Goal: Task Accomplishment & Management: Manage account settings

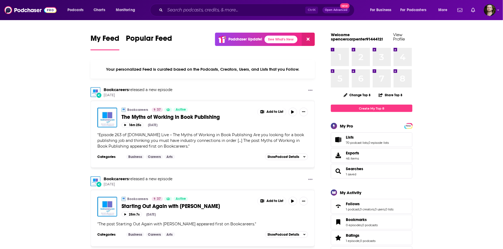
click at [488, 11] on img "Logged in as OutlierAudio" at bounding box center [490, 10] width 12 height 12
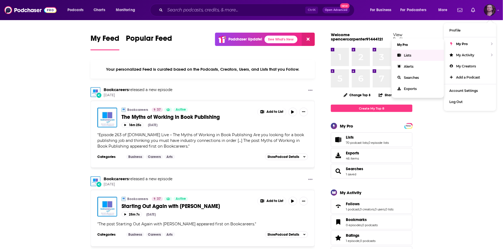
click at [422, 55] on link "Lists" at bounding box center [418, 55] width 52 height 11
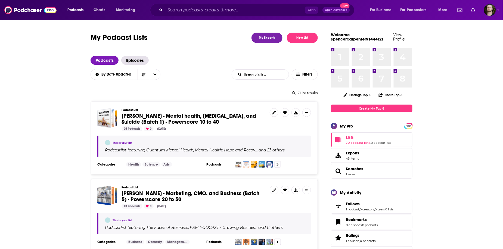
click at [267, 78] on input "List Search Input" at bounding box center [260, 75] width 57 height 10
type input "dima"
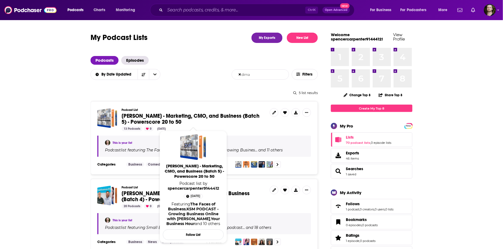
click at [209, 115] on span "[PERSON_NAME] - Marketing, CMO, and Business (Batch 5) - Powerscore 20 to 50" at bounding box center [191, 119] width 138 height 13
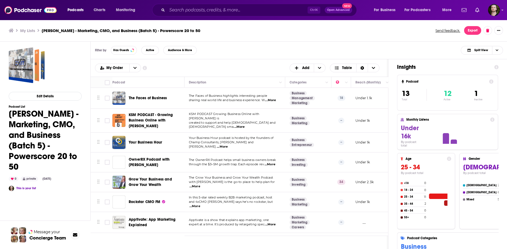
click at [274, 102] on span "...More" at bounding box center [270, 100] width 11 height 4
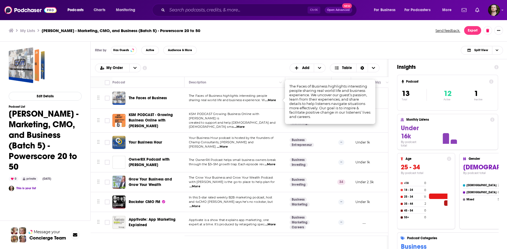
click at [271, 100] on span "...More" at bounding box center [270, 100] width 11 height 4
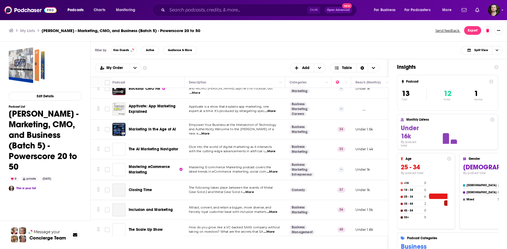
scroll to position [116, 0]
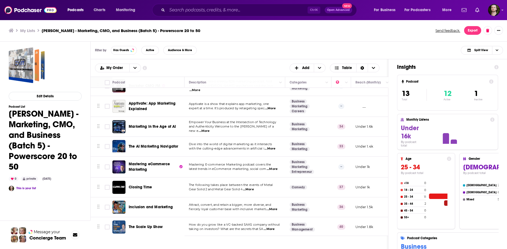
click at [402, 29] on ul "My Lists Dima Zelikman - Marketing, CMO, and Business (Batch 5) - Powerscore 20…" at bounding box center [219, 30] width 420 height 5
click at [222, 12] on input "Search podcasts, credits, & more..." at bounding box center [237, 10] width 140 height 9
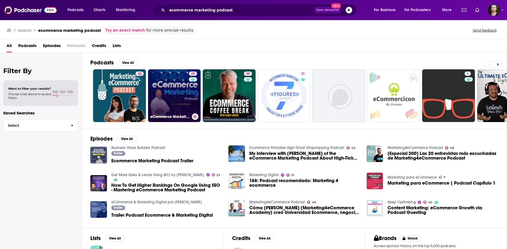
click at [194, 115] on button at bounding box center [195, 116] width 7 height 7
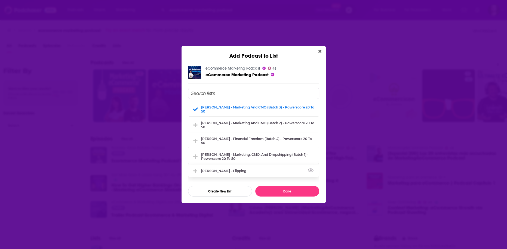
scroll to position [87, 0]
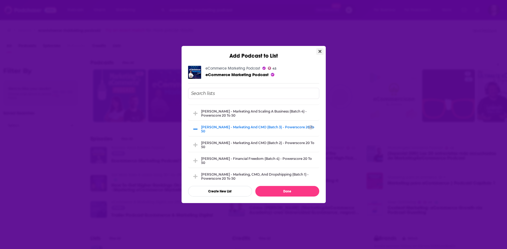
click at [319, 53] on icon "Close" at bounding box center [319, 51] width 3 height 4
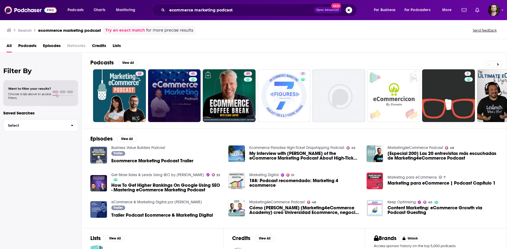
click at [74, 217] on div "Filter By Want to filter your results? Choose a tab above to access filters. Sa…" at bounding box center [41, 177] width 82 height 249
click at [250, 12] on input "ecommerce marketing podcast" at bounding box center [240, 10] width 147 height 9
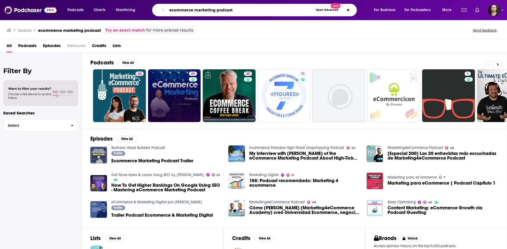
paste input "THINK Business with Jon Dwoskin"
type input "THINK Business with Jon Dwoskin"
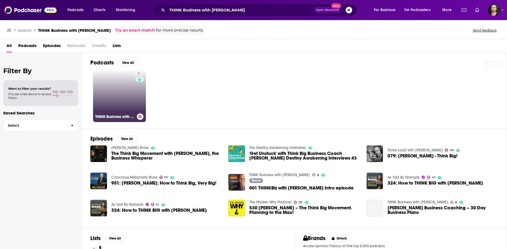
click at [140, 117] on icon at bounding box center [140, 116] width 3 height 3
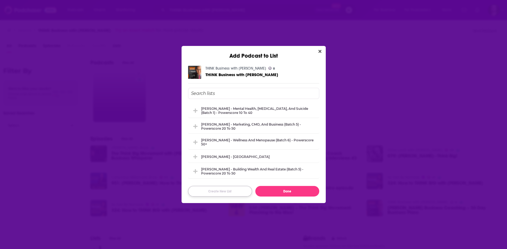
click at [227, 192] on button "Create New List" at bounding box center [220, 191] width 64 height 11
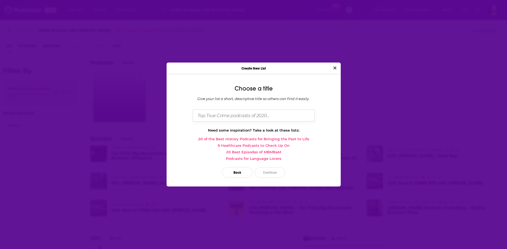
click at [229, 117] on input "Dialog" at bounding box center [254, 116] width 122 height 12
type input "Dima Zelikman - Marketing, CMO, and Business (Batch 6) - Powerscore 20 to 50"
click at [268, 172] on button "Continue" at bounding box center [270, 172] width 30 height 11
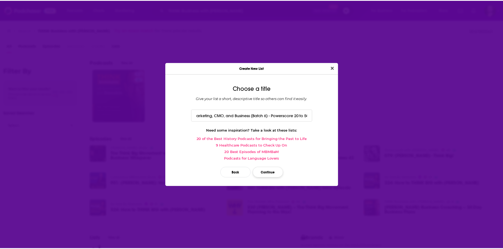
scroll to position [0, 0]
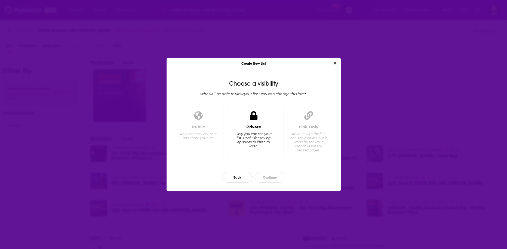
click at [263, 150] on div "Private Only you can see your list. Useful for saving episodes to listen to lat…" at bounding box center [254, 140] width 42 height 30
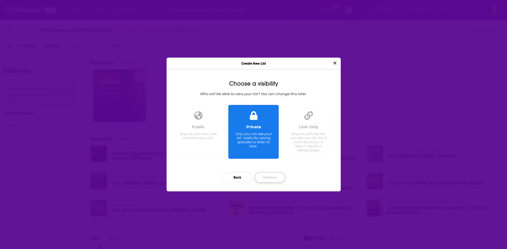
click at [272, 176] on button "Continue" at bounding box center [270, 177] width 30 height 11
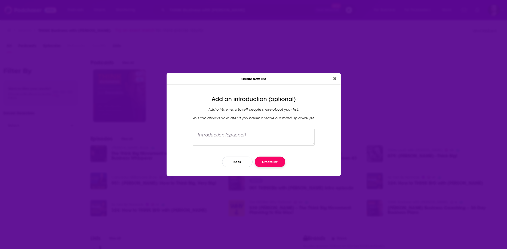
click at [272, 159] on button "Create list" at bounding box center [270, 162] width 30 height 11
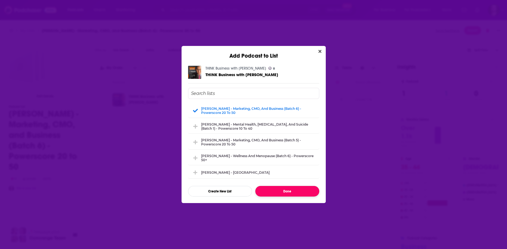
click at [287, 190] on button "Done" at bounding box center [287, 191] width 64 height 11
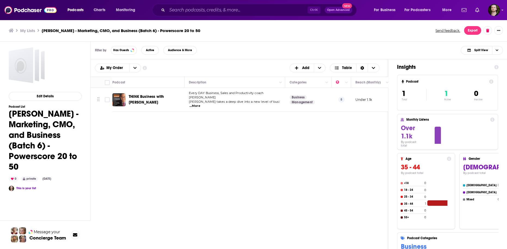
drag, startPoint x: 65, startPoint y: 78, endPoint x: 103, endPoint y: 54, distance: 44.5
click at [65, 78] on div "Edit Details Podcast List Dima Zelikman - Marketing, CMO, and Business (Batch 6…" at bounding box center [45, 169] width 73 height 245
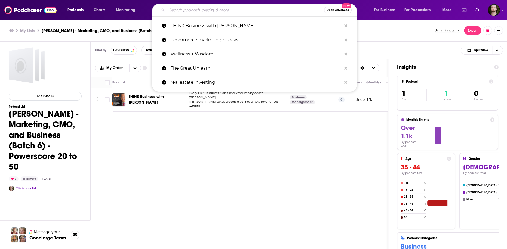
click at [187, 12] on input "Search podcasts, credits, & more..." at bounding box center [245, 10] width 157 height 9
paste input "The Proven Entrepreneur"
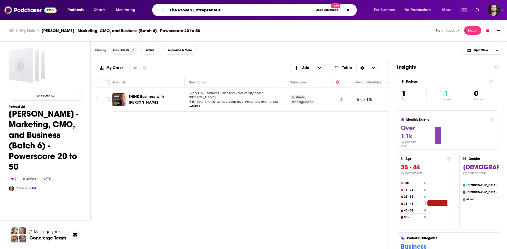
type input "The Proven Entrepreneur"
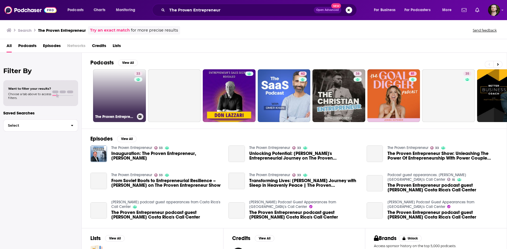
click at [117, 109] on link "33 The Proven Entrepreneur" at bounding box center [119, 95] width 53 height 53
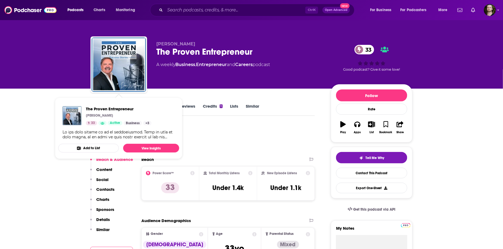
click at [92, 145] on button "Add to List" at bounding box center [88, 148] width 61 height 9
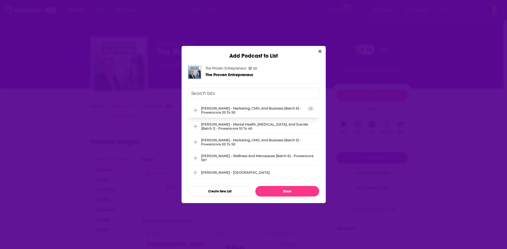
click at [268, 113] on div "Dima Zelikman - Marketing, CMO, and Business (Batch 6) - Powerscore 20 to 50" at bounding box center [258, 110] width 115 height 8
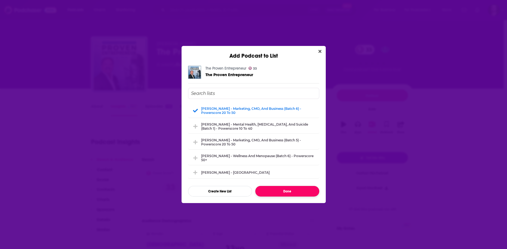
click at [299, 194] on button "Done" at bounding box center [287, 191] width 64 height 11
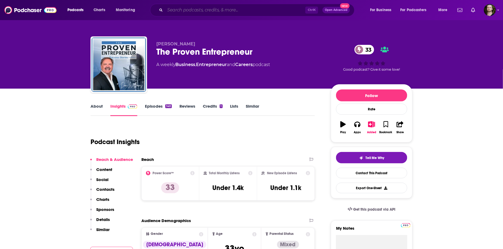
click at [206, 13] on input "Search podcasts, credits, & more..." at bounding box center [235, 10] width 140 height 9
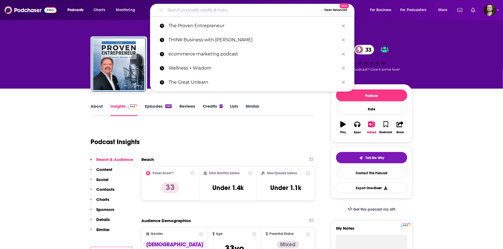
paste input "The Liquid Lunch Project"
type input "The Liquid Lunch Project"
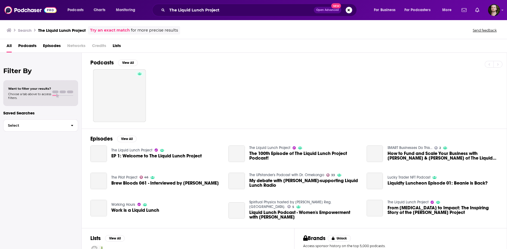
click at [21, 45] on span "Podcasts" at bounding box center [27, 46] width 18 height 11
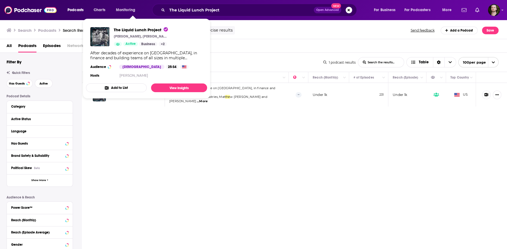
click at [128, 86] on button "Add to List" at bounding box center [116, 88] width 61 height 9
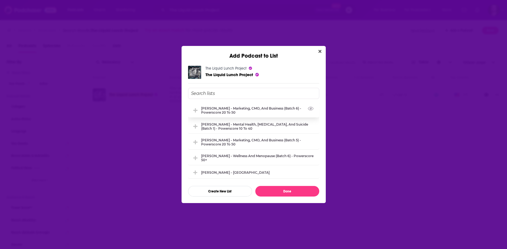
click at [240, 115] on div "Dima Zelikman - Marketing, CMO, and Business (Batch 6) - Powerscore 20 to 50" at bounding box center [253, 110] width 131 height 14
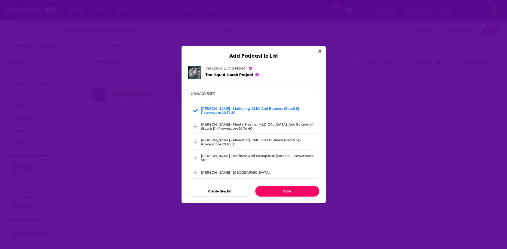
click at [301, 194] on button "Done" at bounding box center [287, 191] width 64 height 11
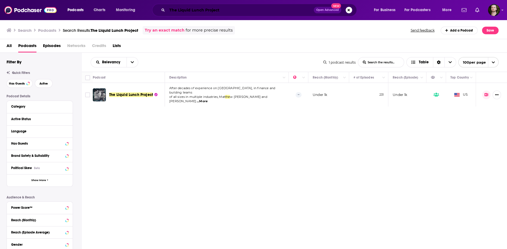
click at [242, 11] on input "The Liquid Lunch Project" at bounding box center [240, 10] width 147 height 9
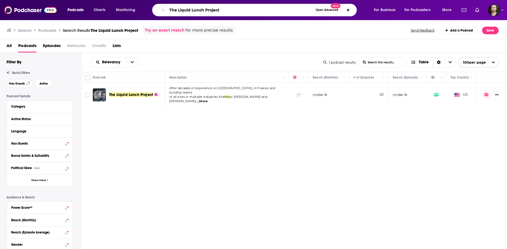
paste input "Beyond 7 Figures: Build, Scale, Profi"
type input "Beyond 7 Figures: Build, Scale, Profit"
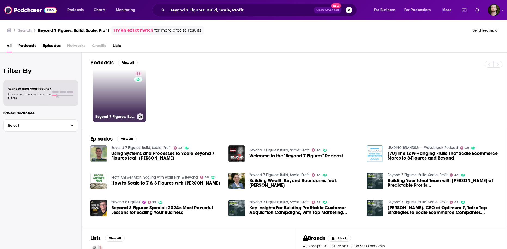
click at [120, 98] on link "43 Beyond 7 Figures: Build, Scale, Profit" at bounding box center [119, 95] width 53 height 53
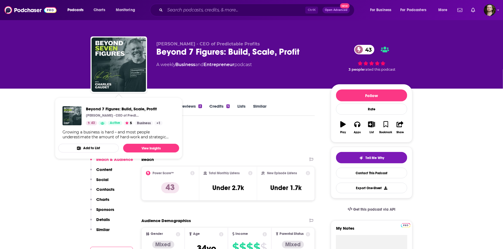
click at [100, 145] on button "Add to List" at bounding box center [88, 148] width 61 height 9
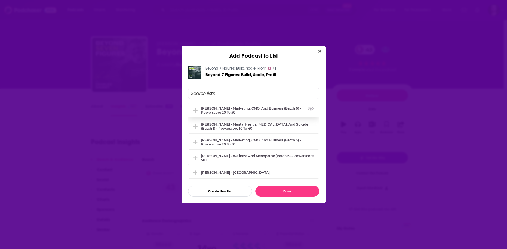
click at [264, 112] on div "Dima Zelikman - Marketing, CMO, and Business (Batch 6) - Powerscore 20 to 50" at bounding box center [258, 110] width 115 height 8
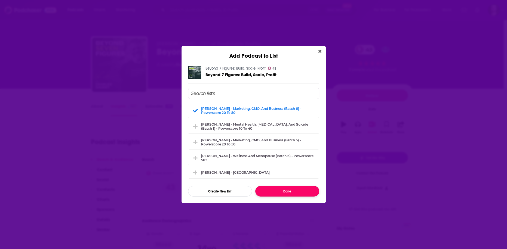
click at [288, 193] on button "Done" at bounding box center [287, 191] width 64 height 11
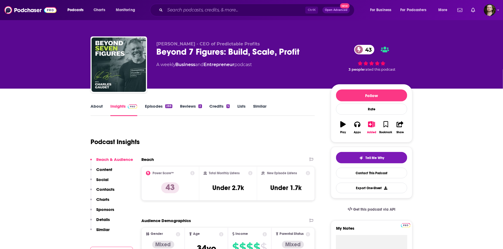
click at [183, 5] on div "Ctrl K Open Advanced New" at bounding box center [252, 10] width 205 height 13
click at [189, 10] on input "Search podcasts, credits, & more..." at bounding box center [235, 10] width 140 height 9
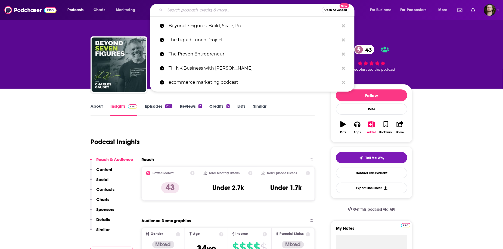
paste input "Multiply Your Success"
type input "Multiply Your Success"
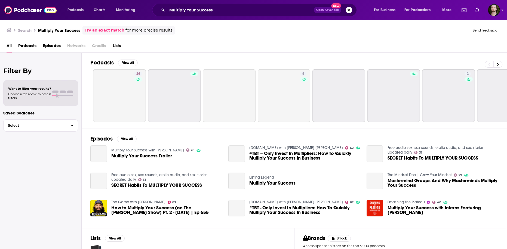
click at [33, 45] on span "Podcasts" at bounding box center [27, 46] width 18 height 11
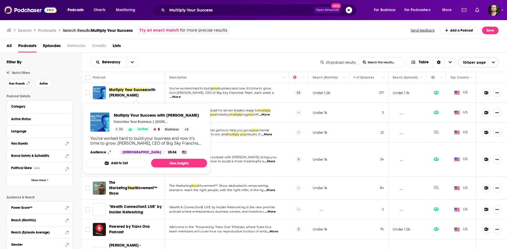
click at [139, 90] on span "Multiply Your Success" at bounding box center [128, 90] width 39 height 5
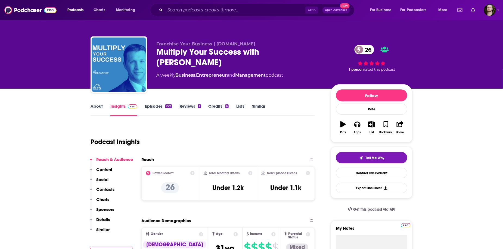
click at [162, 107] on link "Episodes 277" at bounding box center [158, 110] width 27 height 13
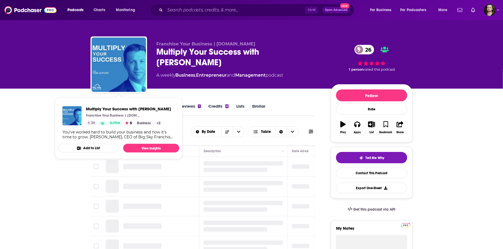
click at [88, 147] on span "Multiply Your Success with Dr. Tom DuFore Franchise Your Business | BigSkyFranc…" at bounding box center [118, 128] width 121 height 53
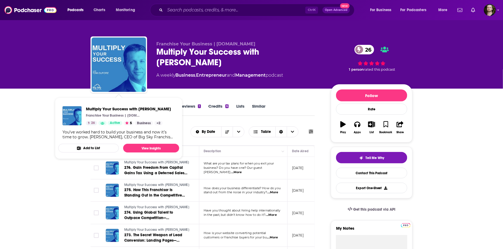
click at [106, 151] on button "Add to List" at bounding box center [88, 148] width 61 height 9
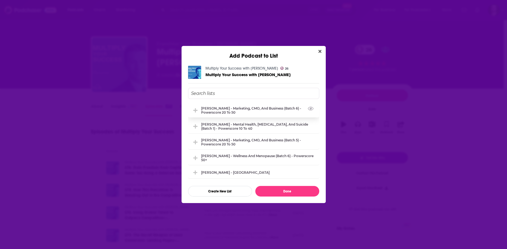
click at [246, 108] on div "Dima Zelikman - Marketing, CMO, and Business (Batch 6) - Powerscore 20 to 50" at bounding box center [258, 110] width 115 height 8
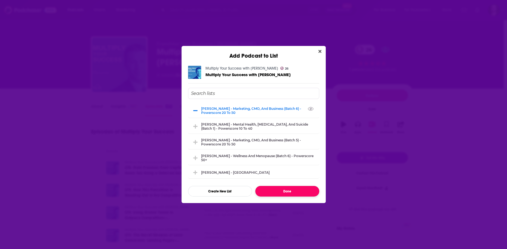
click at [281, 188] on button "Done" at bounding box center [287, 191] width 64 height 11
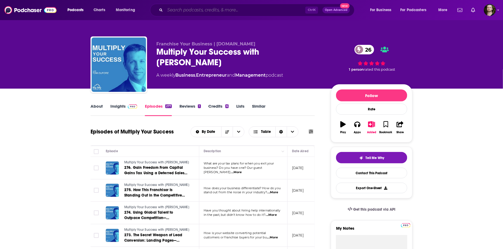
click at [179, 13] on input "Search podcasts, credits, & more..." at bounding box center [235, 10] width 140 height 9
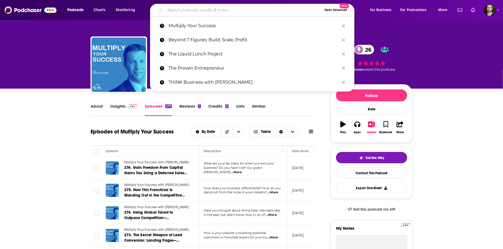
paste input "DealQuest Podcast with Corey Kupfer"
type input "DealQuest Podcast with Corey Kupfer"
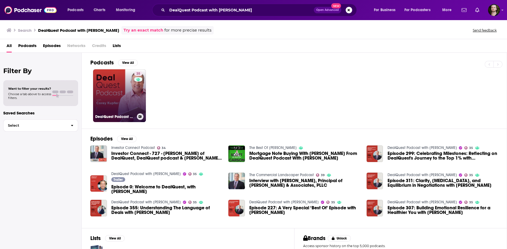
click at [141, 117] on icon at bounding box center [139, 116] width 3 height 3
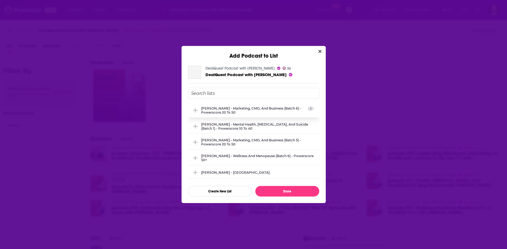
click at [234, 112] on div "Dima Zelikman - Marketing, CMO, and Business (Batch 6) - Powerscore 20 to 50" at bounding box center [258, 110] width 115 height 8
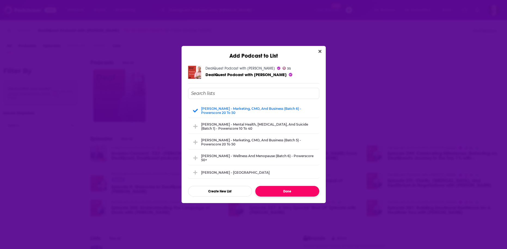
click at [290, 191] on button "Done" at bounding box center [287, 191] width 64 height 11
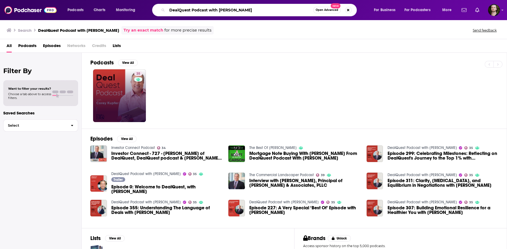
click at [242, 9] on input "DealQuest Podcast with Corey Kupfer" at bounding box center [240, 10] width 146 height 9
paste input "How to Scale a Business"
type input "How to Scale a Business"
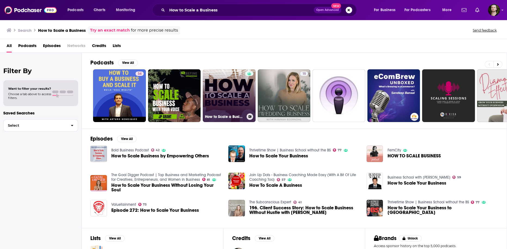
drag, startPoint x: 248, startPoint y: 119, endPoint x: 251, endPoint y: 115, distance: 5.1
click at [251, 115] on button at bounding box center [249, 116] width 7 height 7
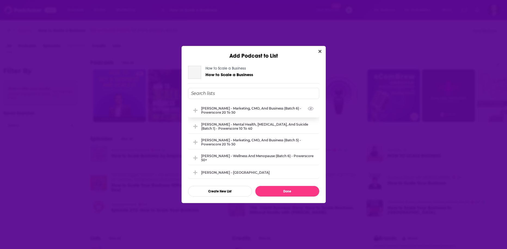
click at [247, 109] on div "Dima Zelikman - Marketing, CMO, and Business (Batch 6) - Powerscore 20 to 50" at bounding box center [258, 110] width 115 height 8
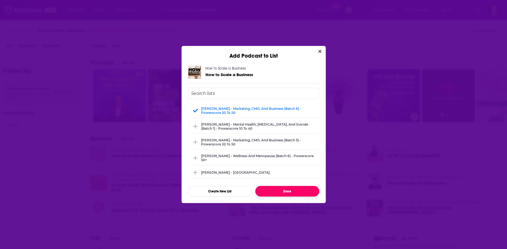
click at [287, 194] on button "Done" at bounding box center [287, 191] width 64 height 11
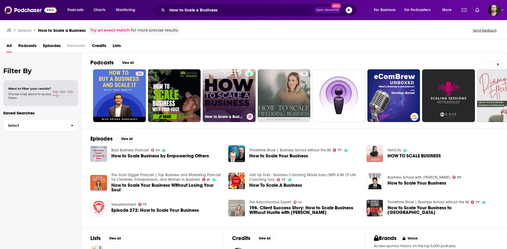
click at [249, 104] on div at bounding box center [249, 93] width 8 height 42
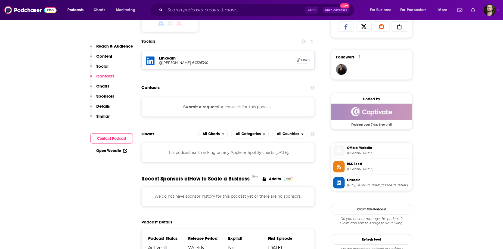
scroll to position [326, 0]
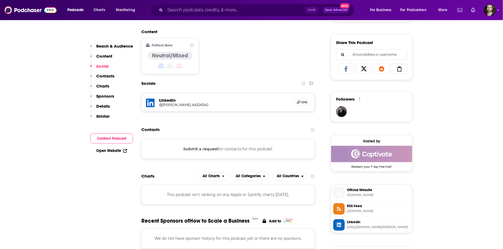
click at [184, 103] on h5 "@hector-santiesteban-64326340" at bounding box center [202, 105] width 87 height 4
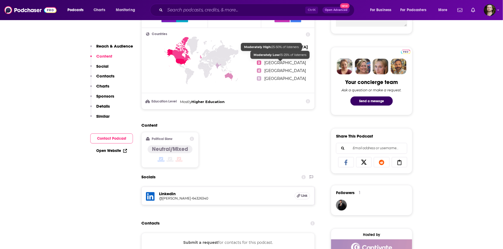
scroll to position [239, 0]
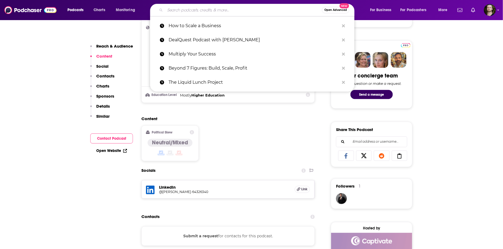
click at [195, 8] on input "Search podcasts, credits, & more..." at bounding box center [243, 10] width 157 height 9
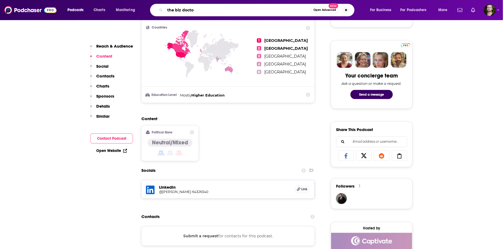
type input "the biz doctor"
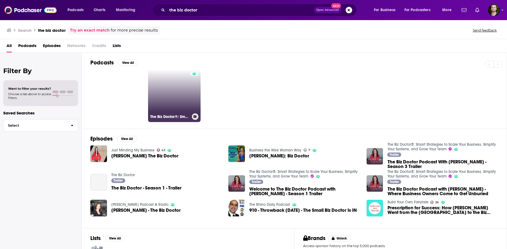
click at [193, 116] on button at bounding box center [195, 116] width 7 height 7
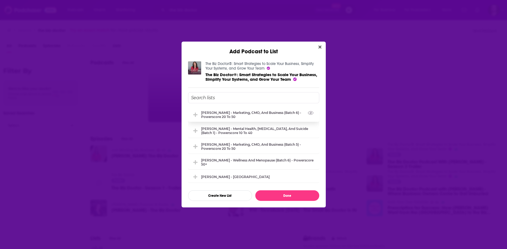
click at [222, 113] on div "Dima Zelikman - Marketing, CMO, and Business (Batch 6) - Powerscore 20 to 50" at bounding box center [258, 115] width 115 height 8
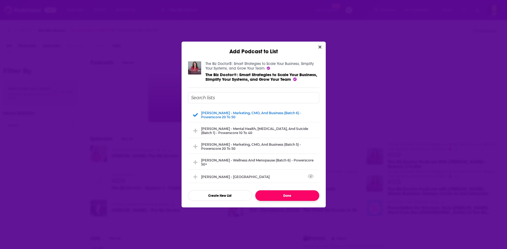
click at [280, 195] on button "Done" at bounding box center [287, 195] width 64 height 11
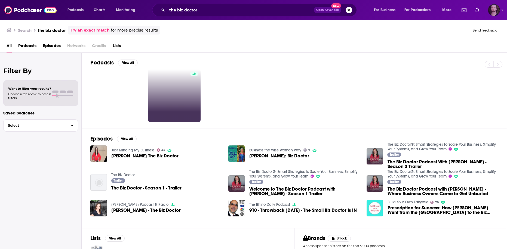
click at [494, 14] on img "Logged in as OutlierAudio" at bounding box center [494, 10] width 12 height 12
click at [178, 15] on div "the biz doctor Open Advanced New" at bounding box center [254, 10] width 205 height 13
click at [188, 7] on input "the biz doctor" at bounding box center [240, 10] width 147 height 9
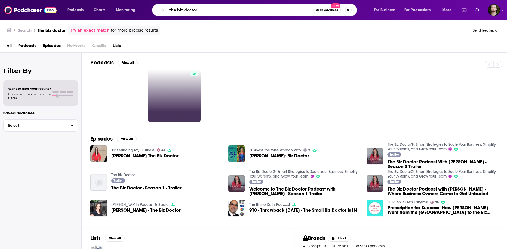
paste input "My Business Playbook"
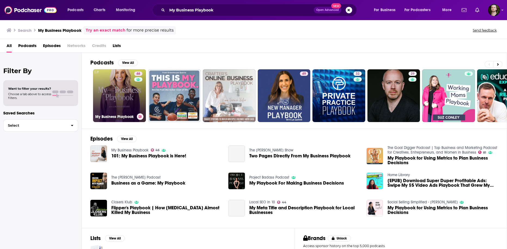
click at [141, 117] on icon at bounding box center [140, 116] width 3 height 3
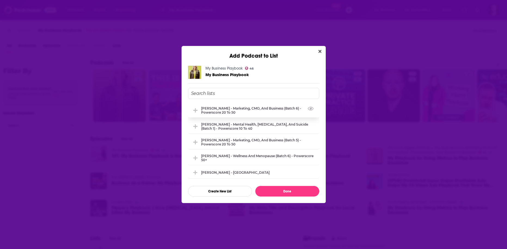
click at [262, 110] on div "Dima Zelikman - Marketing, CMO, and Business (Batch 6) - Powerscore 20 to 50" at bounding box center [258, 110] width 115 height 8
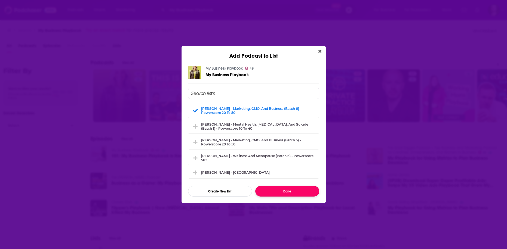
click at [303, 191] on button "Done" at bounding box center [287, 191] width 64 height 11
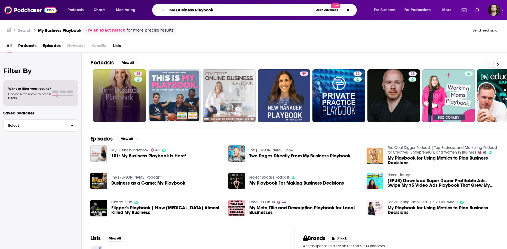
click at [190, 9] on input "My Business Playbook" at bounding box center [240, 10] width 146 height 9
paste input "Expert Edge Podcast"
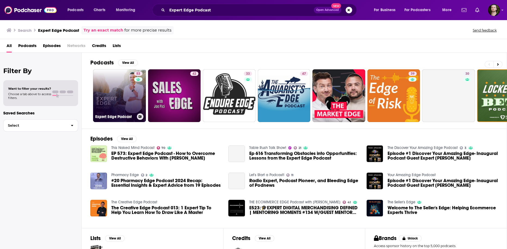
click at [140, 117] on icon at bounding box center [140, 116] width 3 height 3
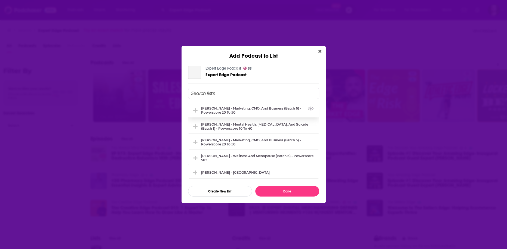
click at [209, 108] on div "Dima Zelikman - Marketing, CMO, and Business (Batch 6) - Powerscore 20 to 50" at bounding box center [258, 110] width 115 height 8
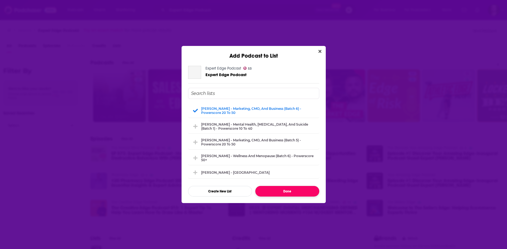
click at [288, 194] on button "Done" at bounding box center [287, 191] width 64 height 11
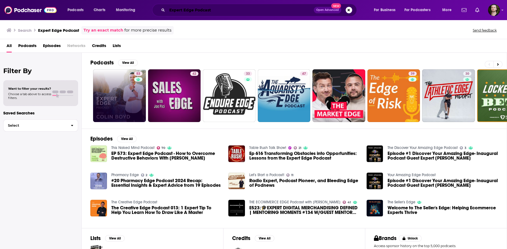
click at [195, 10] on input "Expert Edge Podcast" at bounding box center [240, 10] width 147 height 9
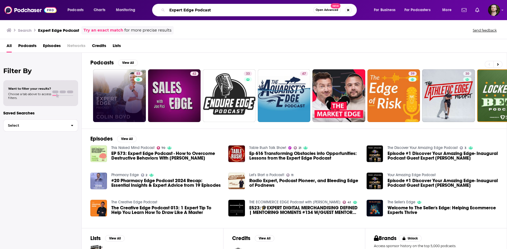
paste input "Serve Scale Soar"
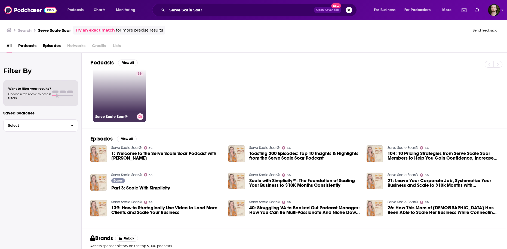
click at [140, 118] on button at bounding box center [140, 116] width 7 height 7
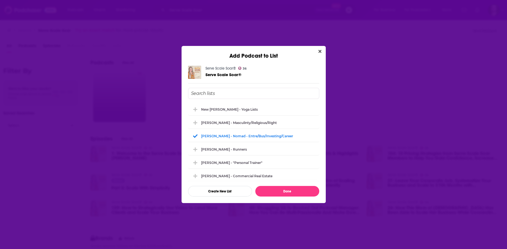
scroll to position [653, 0]
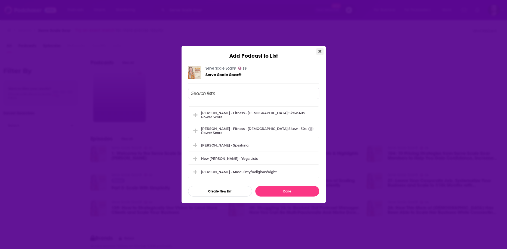
click at [318, 52] on icon "Close" at bounding box center [319, 51] width 3 height 3
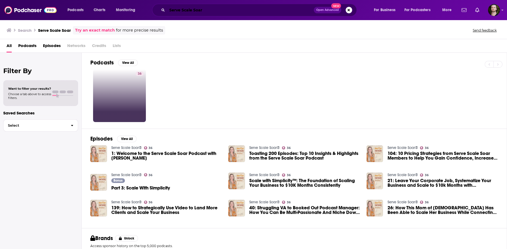
click at [196, 12] on input "Serve Scale Soar" at bounding box center [240, 10] width 147 height 9
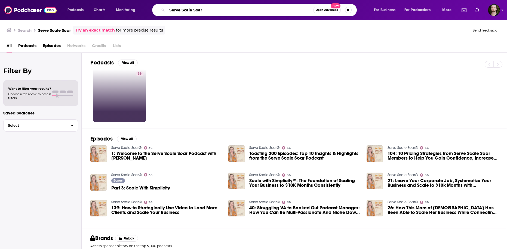
paste input "Learning at Large"
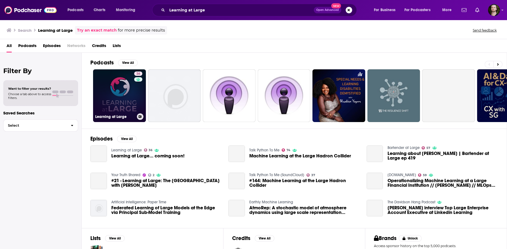
click at [140, 116] on icon at bounding box center [139, 116] width 3 height 3
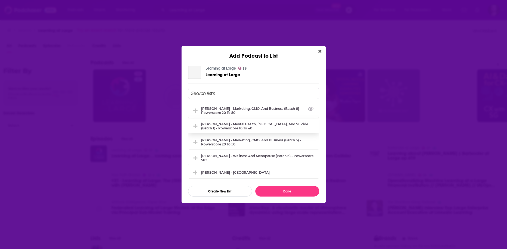
drag, startPoint x: 265, startPoint y: 111, endPoint x: 269, endPoint y: 123, distance: 13.4
click at [265, 111] on div "Dima Zelikman - Marketing, CMO, and Business (Batch 6) - Powerscore 20 to 50" at bounding box center [258, 111] width 115 height 8
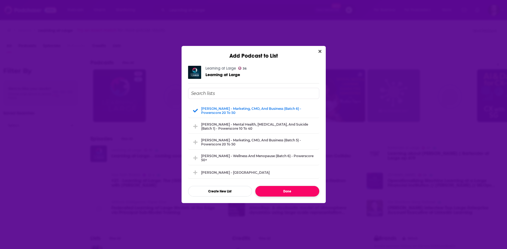
click at [288, 186] on button "Done" at bounding box center [287, 191] width 64 height 11
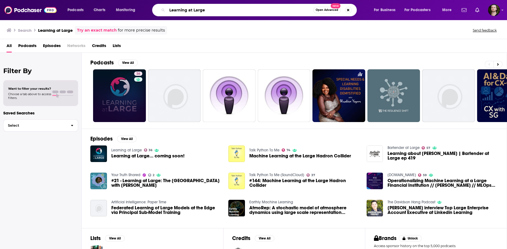
click at [196, 8] on input "Learning at Large" at bounding box center [240, 10] width 146 height 9
paste input "The Smart Marketer Podcast"
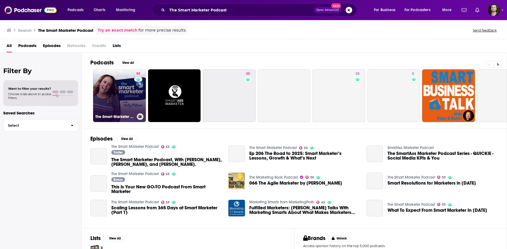
click at [142, 116] on button at bounding box center [140, 116] width 7 height 7
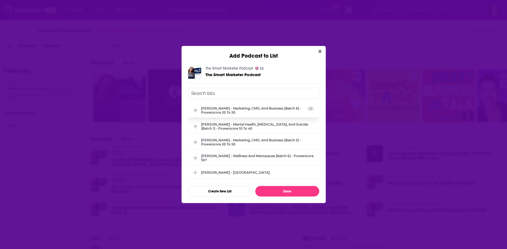
click at [235, 109] on div "Dima Zelikman - Marketing, CMO, and Business (Batch 6) - Powerscore 20 to 50" at bounding box center [258, 110] width 115 height 8
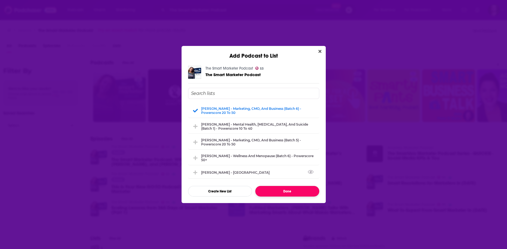
click at [281, 193] on button "Done" at bounding box center [287, 191] width 64 height 11
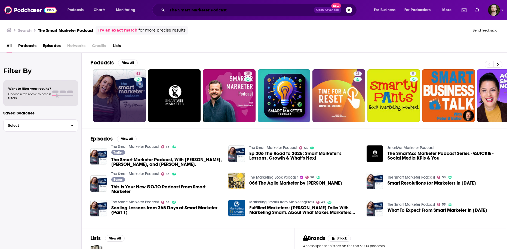
click at [177, 12] on input "The Smart Marketer Podcast" at bounding box center [240, 10] width 147 height 9
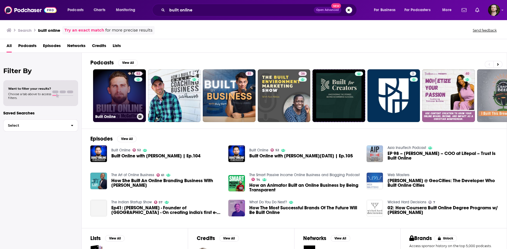
click at [141, 116] on icon at bounding box center [140, 116] width 3 height 3
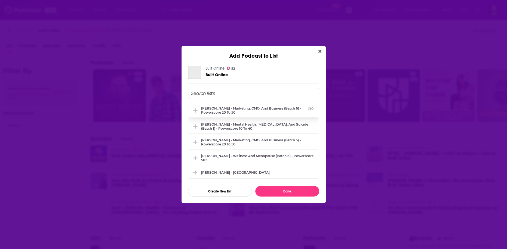
click at [228, 113] on div "Dima Zelikman - Marketing, CMO, and Business (Batch 6) - Powerscore 20 to 50" at bounding box center [258, 110] width 115 height 8
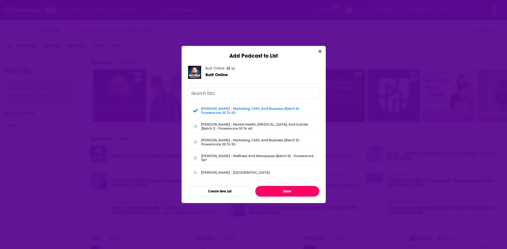
click at [275, 191] on button "Done" at bounding box center [287, 191] width 64 height 11
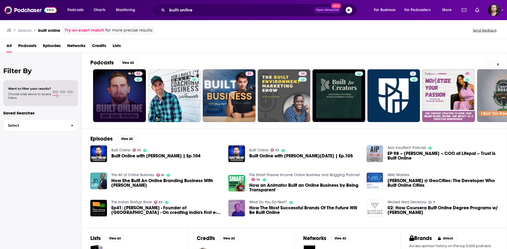
click at [24, 155] on div "Filter By Want to filter your results? Choose a tab above to access filters. Sa…" at bounding box center [41, 177] width 82 height 249
click at [202, 11] on input "built online" at bounding box center [240, 10] width 147 height 9
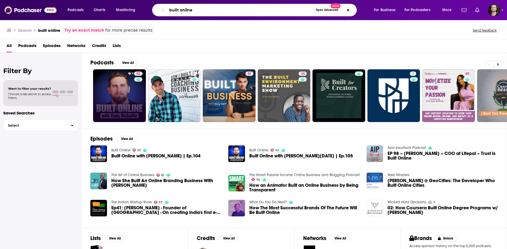
paste input "In the Pit with Cody Schneider"
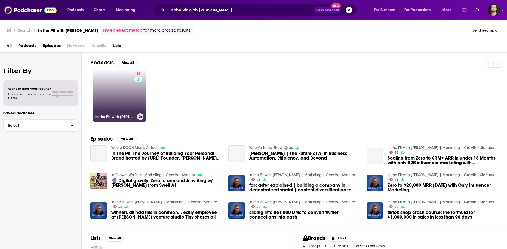
click at [141, 115] on button at bounding box center [140, 116] width 7 height 7
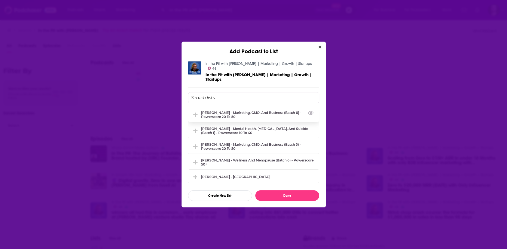
click at [240, 119] on div "Dima Zelikman - Marketing, CMO, and Business (Batch 6) - Powerscore 20 to 50" at bounding box center [253, 114] width 131 height 14
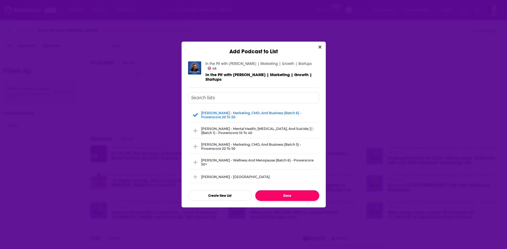
click at [299, 197] on button "Done" at bounding box center [287, 195] width 64 height 11
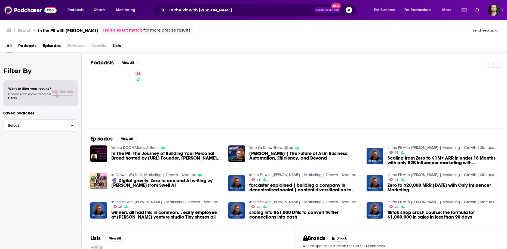
click at [230, 5] on div "In the Pit with Cody Schneider Open Advanced New" at bounding box center [254, 10] width 205 height 13
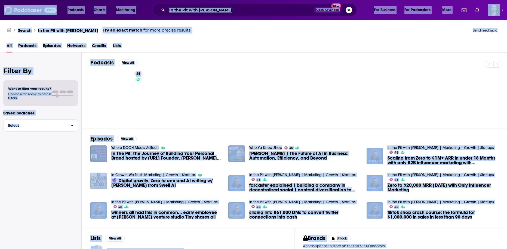
drag, startPoint x: 228, startPoint y: 10, endPoint x: 236, endPoint y: 12, distance: 8.6
click at [228, 10] on input "In the Pit with Cody Schneider" at bounding box center [240, 10] width 147 height 9
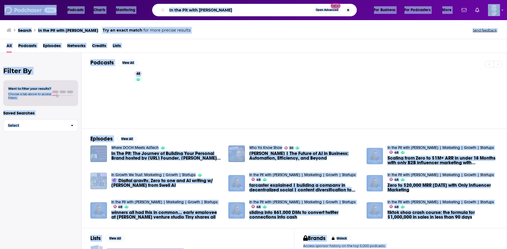
click at [243, 11] on input "In the Pit with Cody Schneider" at bounding box center [240, 10] width 146 height 9
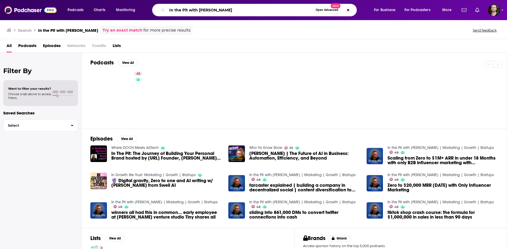
paste input "Scale with Success"
type input "Scale with Success"
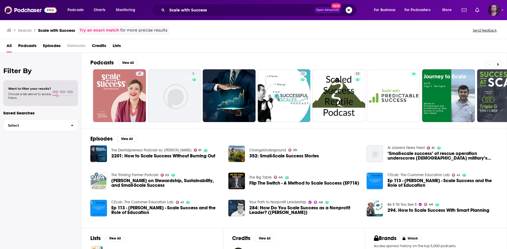
click at [492, 12] on img "Logged in as OutlierAudio" at bounding box center [494, 10] width 12 height 12
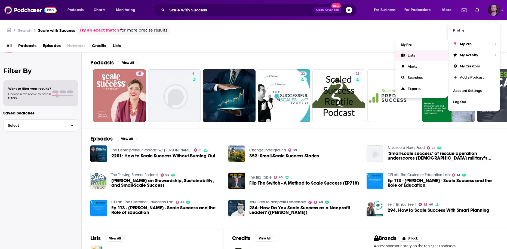
click at [416, 53] on link "Lists" at bounding box center [421, 55] width 52 height 11
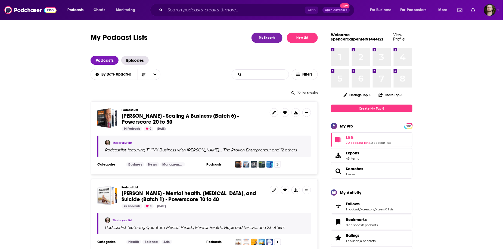
click at [267, 73] on input "List Search Input" at bounding box center [260, 75] width 57 height 10
type input "floyd"
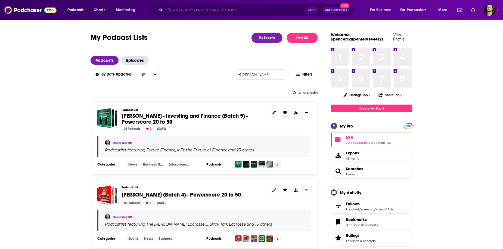
click at [199, 8] on input "Search podcasts, credits, & more..." at bounding box center [235, 10] width 140 height 9
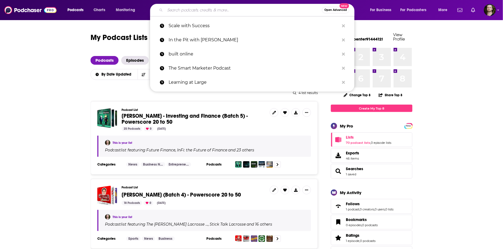
paste input "Investing Insights"
type input "Investing Insights"
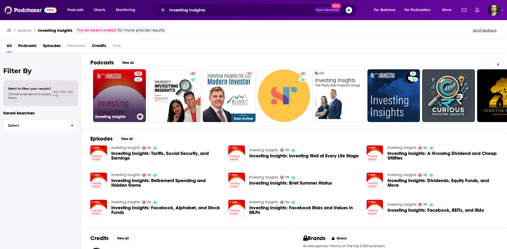
click at [140, 116] on icon at bounding box center [140, 116] width 3 height 3
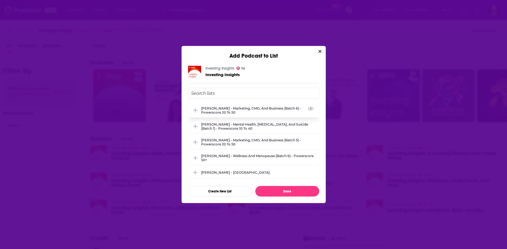
click at [256, 110] on div "Dima Zelikman - Marketing, CMO, and Business (Batch 6) - Powerscore 20 to 50" at bounding box center [258, 110] width 115 height 8
click at [241, 110] on div "Dima Zelikman - Marketing, CMO, and Business (Batch 6) - Powerscore 20 to 50" at bounding box center [258, 110] width 115 height 8
click at [196, 110] on icon "Add Podcast To List" at bounding box center [195, 110] width 4 height 1
click at [221, 93] on input "Add Podcast To List" at bounding box center [253, 93] width 131 height 11
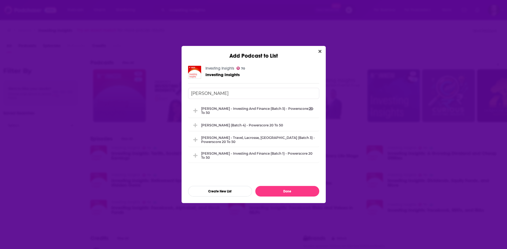
type input "ryan"
click at [318, 50] on icon "Close" at bounding box center [319, 51] width 3 height 4
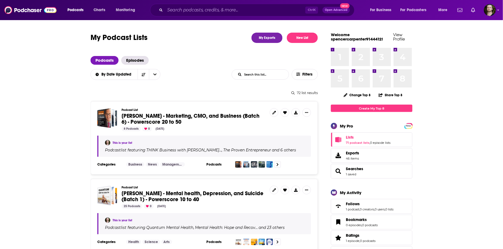
click at [225, 117] on span "Dima Zelikman - Marketing, CMO, and Business (Batch 6) - Powerscore 20 to 50" at bounding box center [191, 119] width 138 height 13
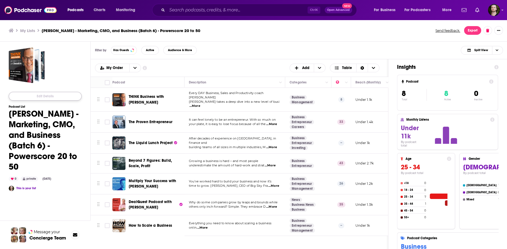
click at [61, 97] on button "Edit Details" at bounding box center [45, 96] width 73 height 9
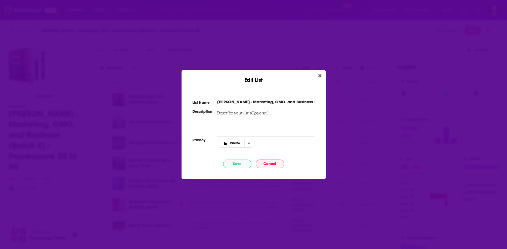
drag, startPoint x: 250, startPoint y: 99, endPoint x: 292, endPoint y: 101, distance: 41.6
click at [292, 101] on input "Dima Zelikman - Marketing, CMO, and Business (Batch 6) - Powerscore 20 to 50" at bounding box center [266, 102] width 98 height 6
type input "[PERSON_NAME] - Scaling A Business (Batch 6) - Powerscore 20 to 50"
click at [241, 163] on button "Save" at bounding box center [237, 164] width 28 height 9
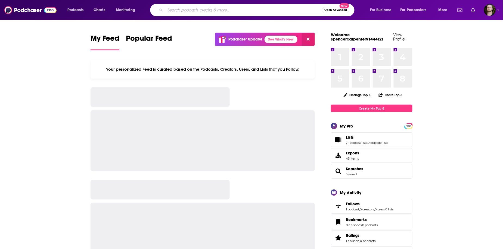
click at [183, 10] on input "Search podcasts, credits, & more..." at bounding box center [243, 10] width 157 height 9
paste input "Startup Success"
type input "Startup Success"
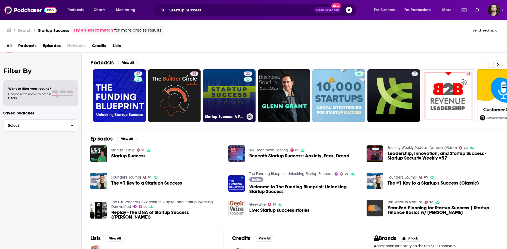
click at [248, 117] on icon at bounding box center [249, 116] width 3 height 3
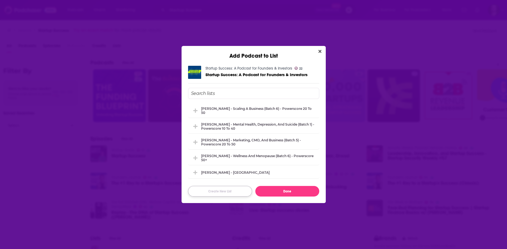
click at [217, 193] on button "Create New List" at bounding box center [220, 191] width 64 height 11
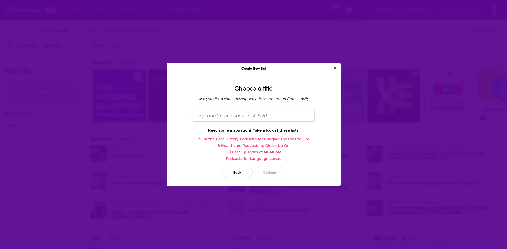
click at [243, 119] on input "Dialog" at bounding box center [254, 116] width 122 height 12
type input "[PERSON_NAME] - Investing and Finance (Batch 6) - Powerscore 20 to 50"
click at [268, 177] on button "Continue" at bounding box center [270, 172] width 30 height 11
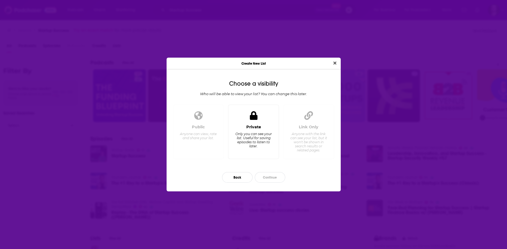
click at [259, 143] on div "Only you can see your list. Useful for saving episodes to listen to later." at bounding box center [253, 140] width 37 height 16
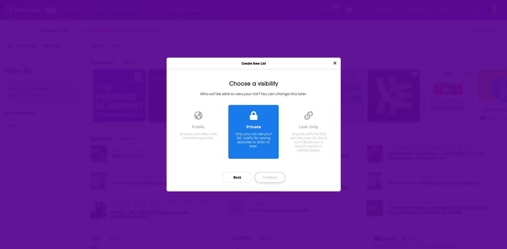
click at [277, 176] on button "Continue" at bounding box center [270, 177] width 30 height 11
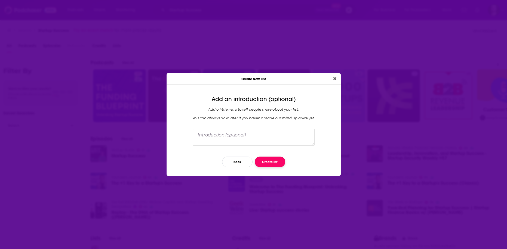
click at [272, 163] on button "Create list" at bounding box center [270, 162] width 30 height 11
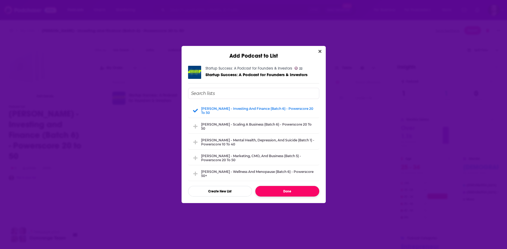
click at [296, 191] on button "Done" at bounding box center [287, 191] width 64 height 11
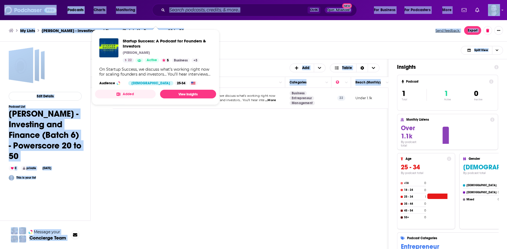
drag, startPoint x: 128, startPoint y: 95, endPoint x: 155, endPoint y: 93, distance: 27.6
click at [155, 93] on div "Podcasts Charts Monitoring Ctrl K Open Advanced New For Business For Podcasters…" at bounding box center [253, 124] width 507 height 249
click at [157, 133] on div "Podcasts Add My Order Customize Your List Order Select the “My Order” sort and …" at bounding box center [240, 175] width 298 height 233
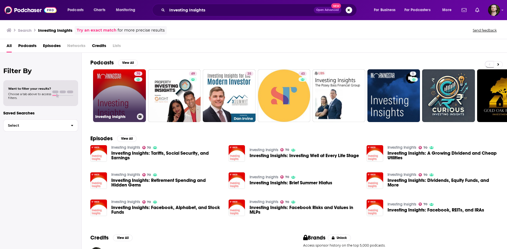
click at [140, 116] on icon at bounding box center [139, 116] width 3 height 3
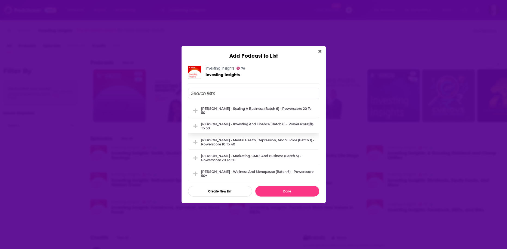
click at [251, 126] on div "[PERSON_NAME] - Investing and Finance (Batch 6) - Powerscore 20 to 50" at bounding box center [258, 126] width 115 height 8
click at [275, 190] on button "Done" at bounding box center [287, 191] width 64 height 11
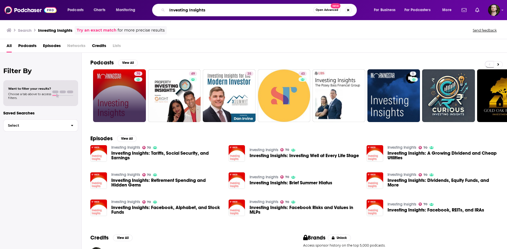
drag, startPoint x: 188, startPoint y: 10, endPoint x: 326, endPoint y: 18, distance: 138.1
click at [326, 18] on div "Podcasts Charts Monitoring Investing Insights Open Advanced New For Business Fo…" at bounding box center [253, 10] width 507 height 20
type input "Investing"
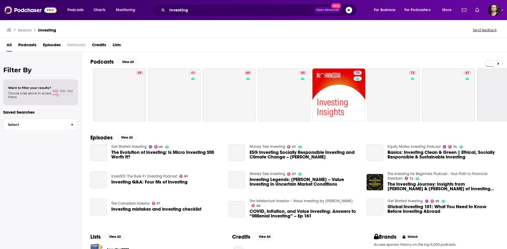
click at [29, 46] on span "Podcasts" at bounding box center [27, 46] width 18 height 11
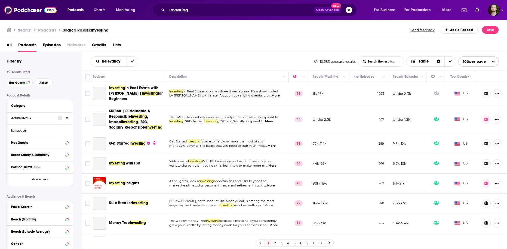
click at [67, 118] on icon at bounding box center [67, 117] width 2 height 1
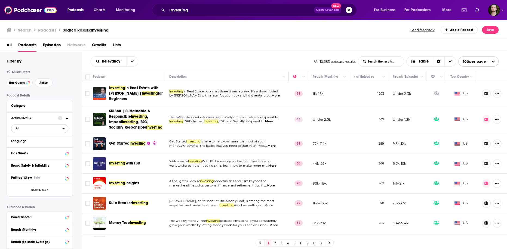
click at [61, 130] on span "All" at bounding box center [36, 128] width 51 height 7
click at [58, 143] on div "Active 2k" at bounding box center [41, 146] width 61 height 9
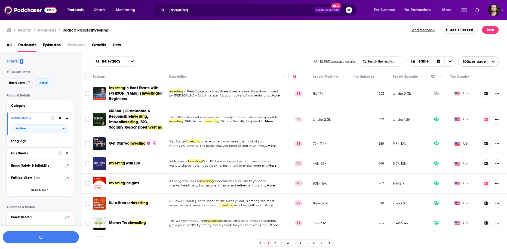
click at [66, 154] on icon at bounding box center [67, 153] width 3 height 4
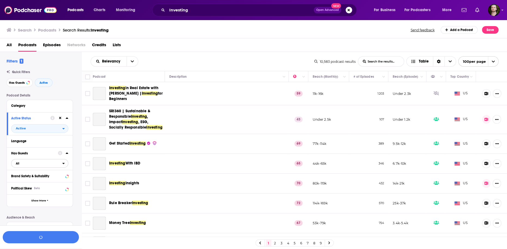
click at [62, 166] on span "All" at bounding box center [36, 163] width 51 height 7
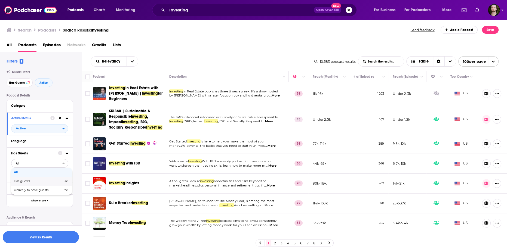
click at [56, 181] on span "3k" at bounding box center [57, 181] width 21 height 3
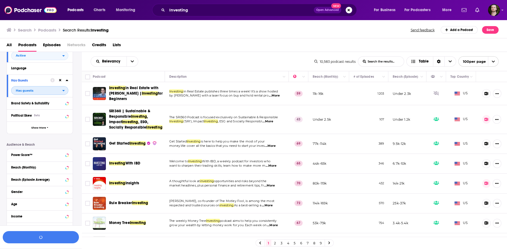
scroll to position [87, 0]
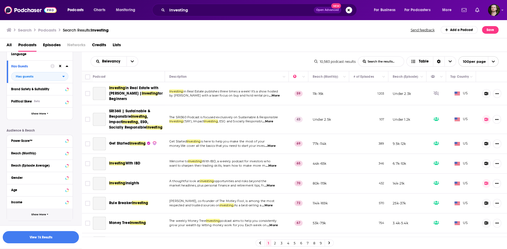
click at [50, 214] on button "Show More" at bounding box center [40, 215] width 66 height 12
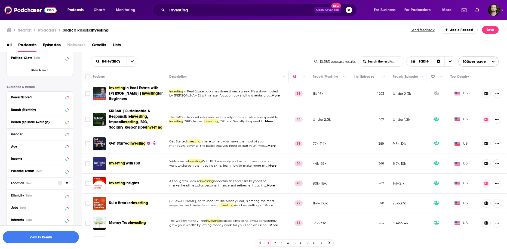
scroll to position [152, 0]
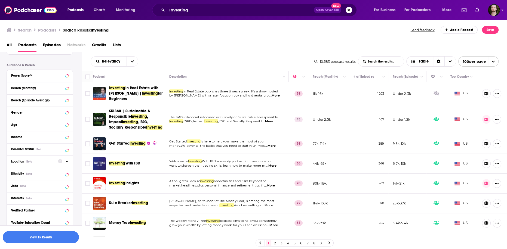
click at [67, 162] on icon at bounding box center [67, 161] width 2 height 1
click at [12, 187] on icon at bounding box center [13, 185] width 3 height 3
click at [44, 239] on button "View 1k Results" at bounding box center [41, 237] width 76 height 12
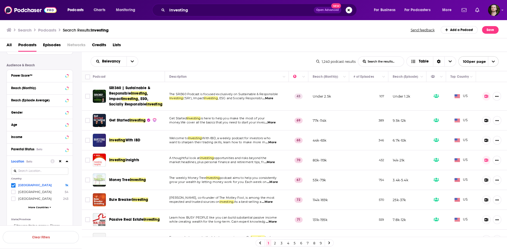
click at [272, 125] on span "...More" at bounding box center [270, 122] width 11 height 4
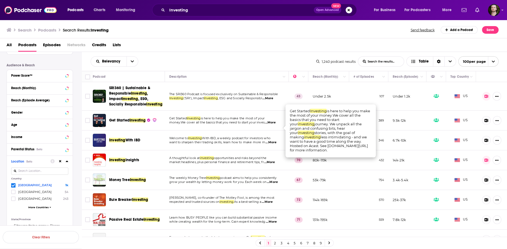
click at [272, 125] on span "...More" at bounding box center [270, 122] width 11 height 4
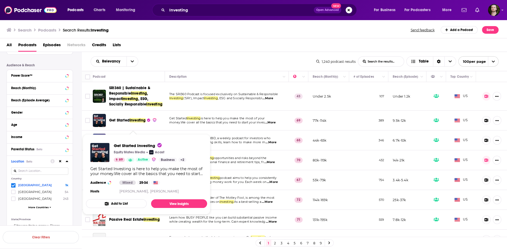
click at [122, 205] on button "Add to List" at bounding box center [116, 203] width 61 height 9
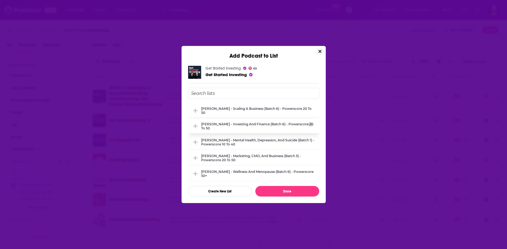
click at [229, 125] on div "[PERSON_NAME] - Investing and Finance (Batch 6) - Powerscore 20 to 50" at bounding box center [258, 126] width 115 height 8
click at [277, 191] on button "Done" at bounding box center [287, 191] width 64 height 11
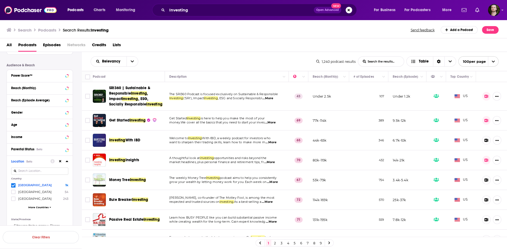
click at [274, 145] on span "...More" at bounding box center [270, 142] width 11 height 4
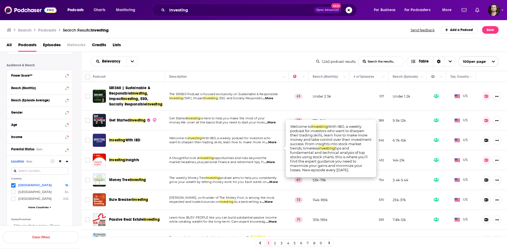
click at [272, 145] on span "...More" at bounding box center [270, 142] width 11 height 4
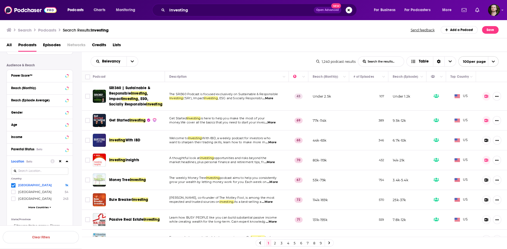
click at [272, 184] on span "...More" at bounding box center [272, 182] width 11 height 4
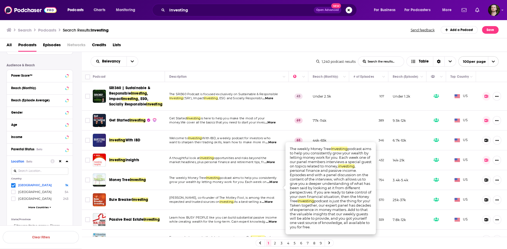
click at [272, 184] on span "...More" at bounding box center [272, 182] width 11 height 4
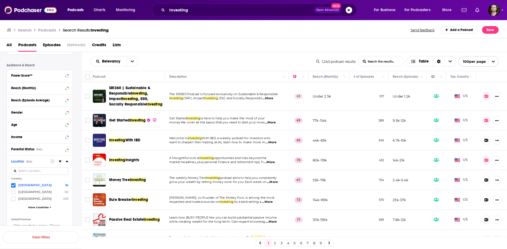
click at [273, 184] on span "...More" at bounding box center [272, 182] width 11 height 4
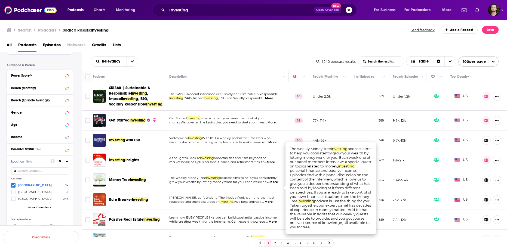
click at [273, 184] on span "...More" at bounding box center [272, 182] width 11 height 4
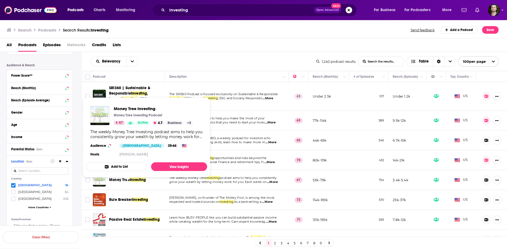
click at [135, 167] on button "Add to List" at bounding box center [116, 166] width 61 height 9
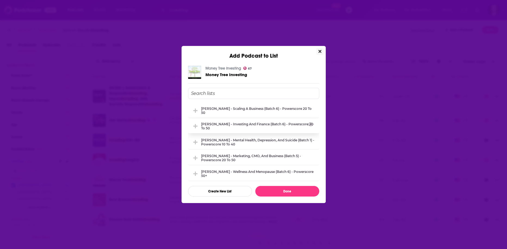
click at [230, 123] on div "[PERSON_NAME] - Investing and Finance (Batch 6) - Powerscore 20 to 50" at bounding box center [258, 126] width 115 height 8
click at [283, 193] on button "Done" at bounding box center [287, 191] width 64 height 11
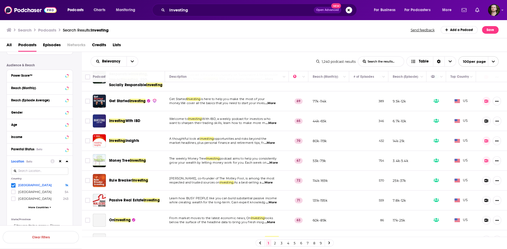
scroll to position [44, 0]
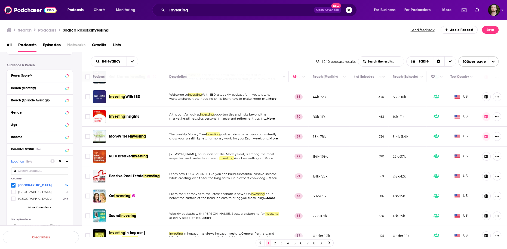
click at [270, 161] on span "...More" at bounding box center [267, 158] width 11 height 4
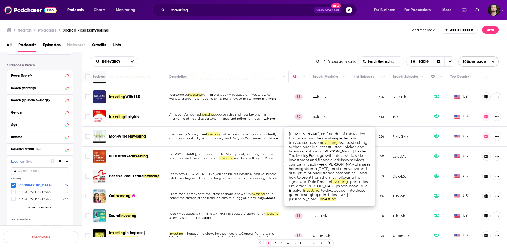
click at [270, 161] on span "...More" at bounding box center [267, 158] width 11 height 4
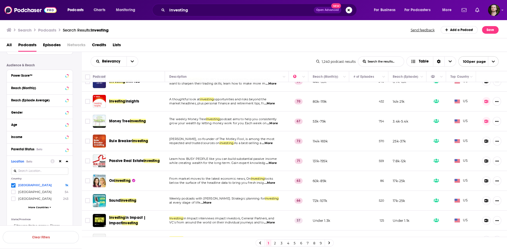
scroll to position [65, 0]
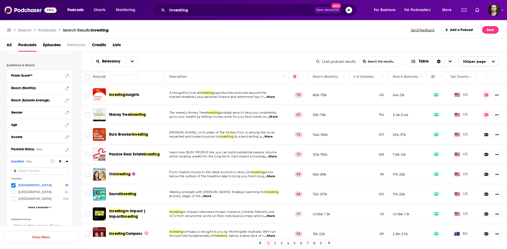
click at [273, 179] on span "...More" at bounding box center [269, 176] width 11 height 4
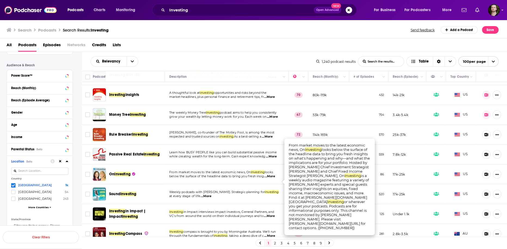
click at [272, 179] on span "...More" at bounding box center [269, 176] width 11 height 4
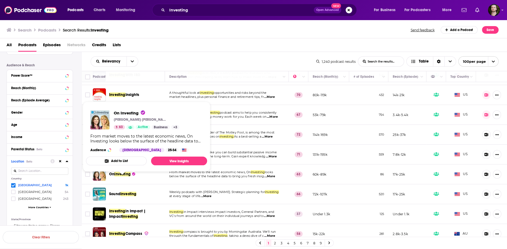
click at [132, 162] on button "Add to List" at bounding box center [116, 161] width 61 height 9
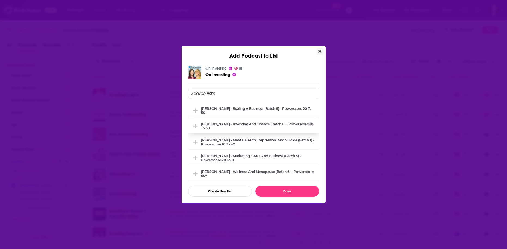
click at [237, 125] on div "[PERSON_NAME] - Investing and Finance (Batch 6) - Powerscore 20 to 50" at bounding box center [258, 126] width 115 height 8
click at [289, 194] on button "Done" at bounding box center [287, 191] width 64 height 11
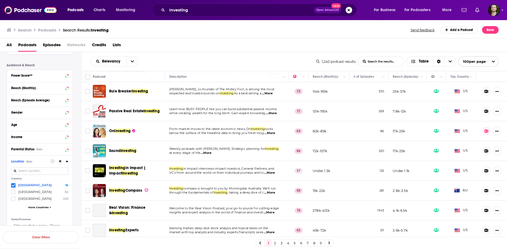
scroll to position [152, 0]
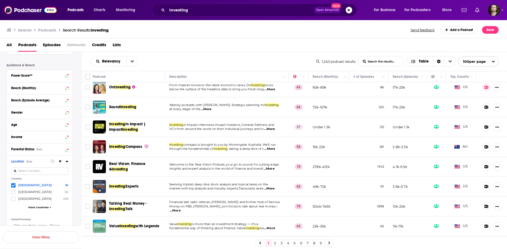
click at [206, 112] on span "...More" at bounding box center [205, 109] width 11 height 4
click at [87, 110] on input "Toggle select row" at bounding box center [87, 107] width 5 height 5
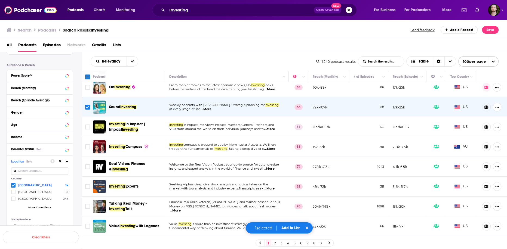
click at [273, 151] on span "...More" at bounding box center [269, 149] width 11 height 4
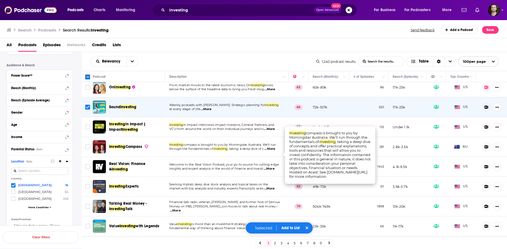
click at [273, 151] on span "...More" at bounding box center [269, 149] width 11 height 4
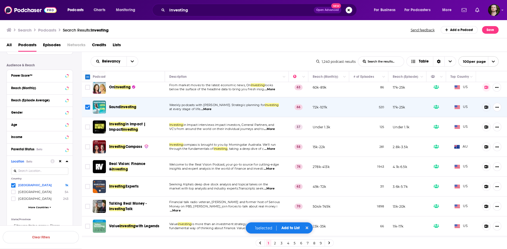
click at [274, 131] on span "...More" at bounding box center [269, 129] width 11 height 4
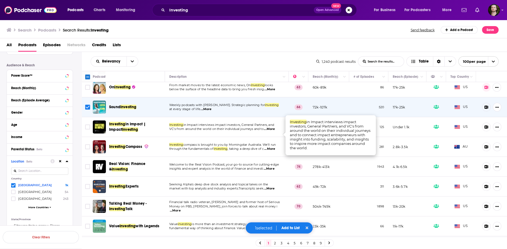
click at [274, 131] on span "...More" at bounding box center [269, 129] width 11 height 4
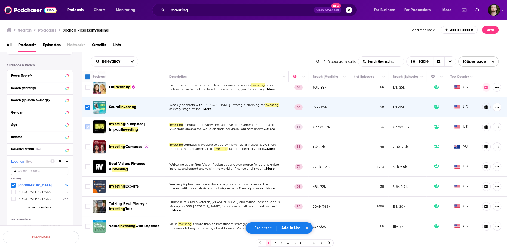
click at [88, 129] on input "Toggle select row" at bounding box center [87, 127] width 5 height 5
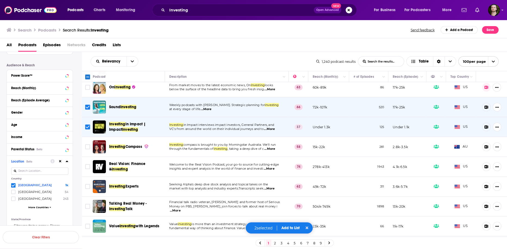
click at [272, 151] on span "...More" at bounding box center [269, 149] width 11 height 4
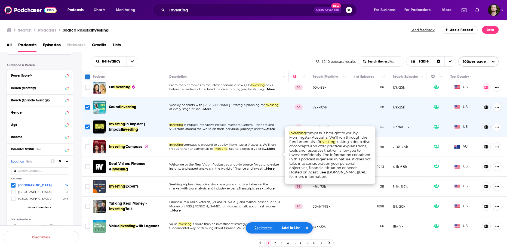
click at [272, 151] on span "...More" at bounding box center [269, 149] width 11 height 4
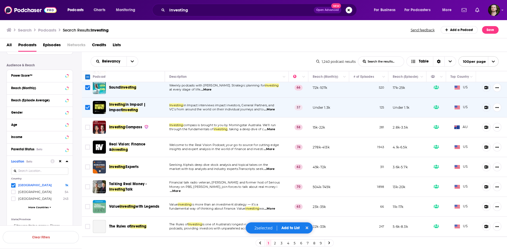
scroll to position [196, 0]
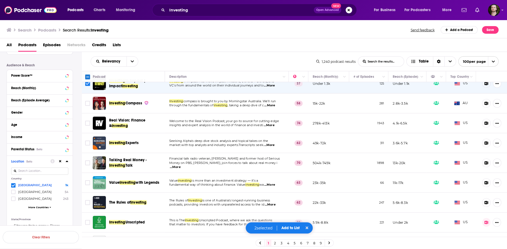
click at [274, 128] on span "...More" at bounding box center [268, 125] width 11 height 4
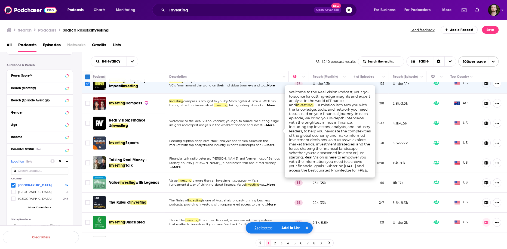
click at [274, 133] on td "Welcome to the Real Vision Podcast, your go-to source for cutting-edge insights…" at bounding box center [227, 123] width 124 height 20
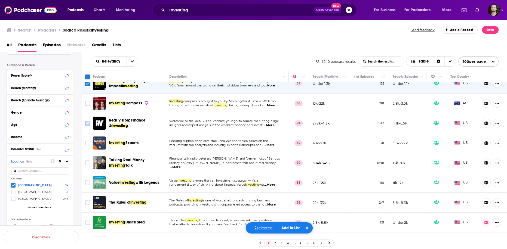
click at [88, 126] on input "Toggle select row" at bounding box center [87, 123] width 5 height 5
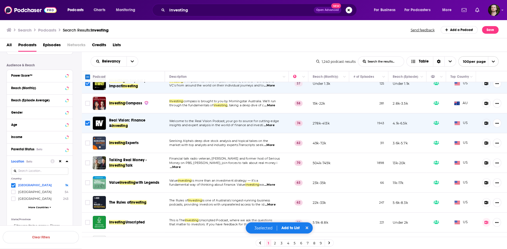
click at [274, 147] on span "...More" at bounding box center [269, 145] width 11 height 4
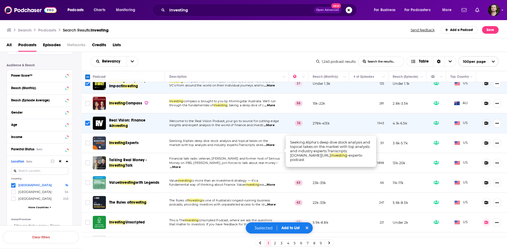
click at [274, 147] on span "...More" at bounding box center [269, 145] width 11 height 4
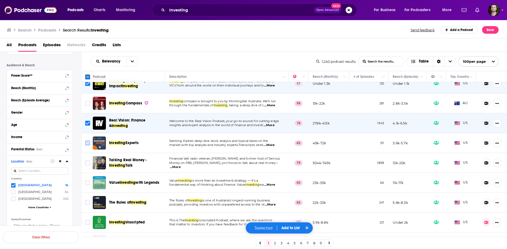
click at [90, 146] on icon "Toggle select row" at bounding box center [87, 143] width 7 height 7
click at [89, 146] on input "Toggle select row" at bounding box center [87, 143] width 5 height 5
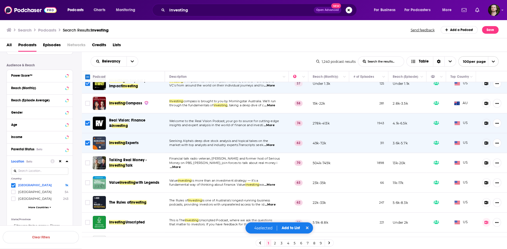
click at [181, 169] on span "...More" at bounding box center [175, 167] width 11 height 4
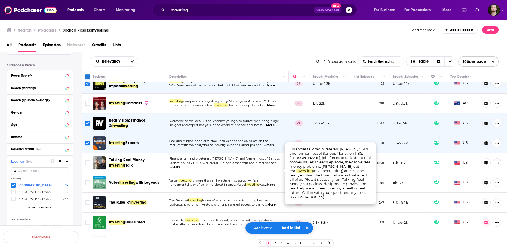
click at [181, 169] on span "...More" at bounding box center [175, 167] width 11 height 4
